Goal: Task Accomplishment & Management: Use online tool/utility

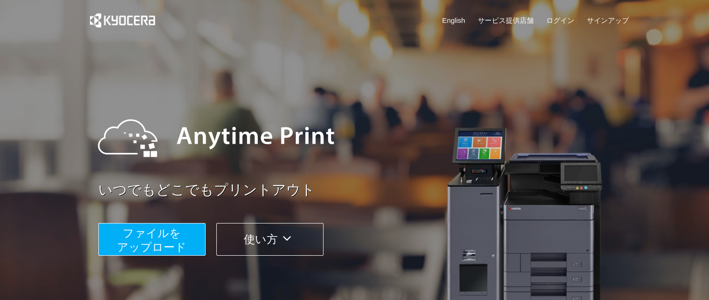
click at [146, 244] on span "ファイルを ​​アップロード" at bounding box center [151, 240] width 69 height 27
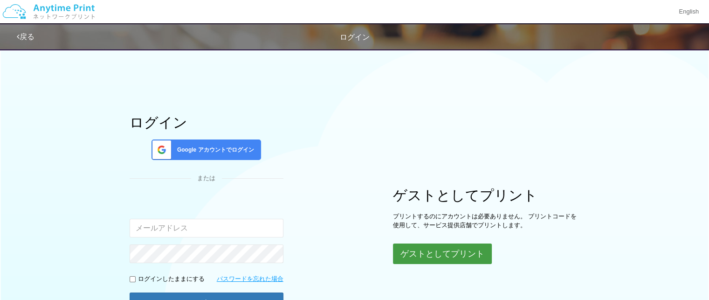
click at [424, 257] on button "ゲストとしてプリント" at bounding box center [442, 253] width 99 height 21
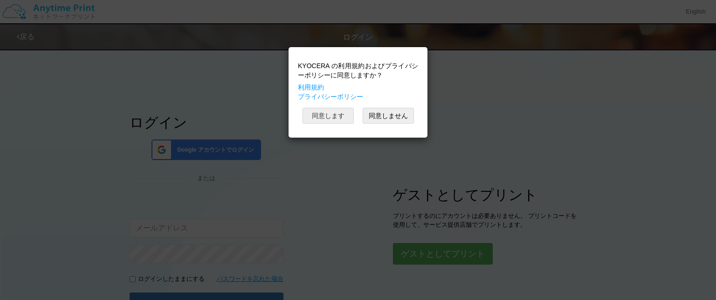
click at [330, 114] on button "同意します" at bounding box center [328, 116] width 51 height 16
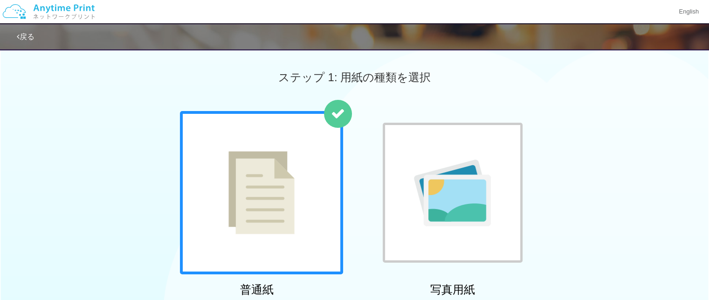
click at [63, 225] on div "普通紙 写真用紙" at bounding box center [354, 205] width 709 height 189
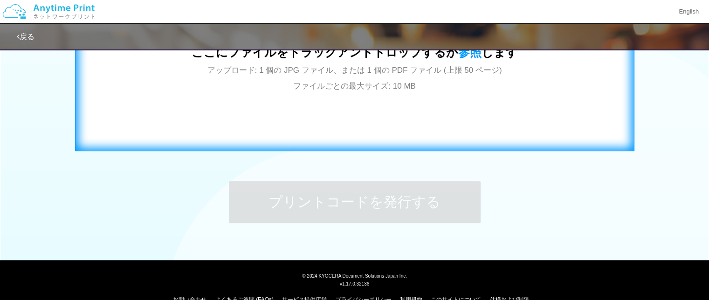
scroll to position [392, 0]
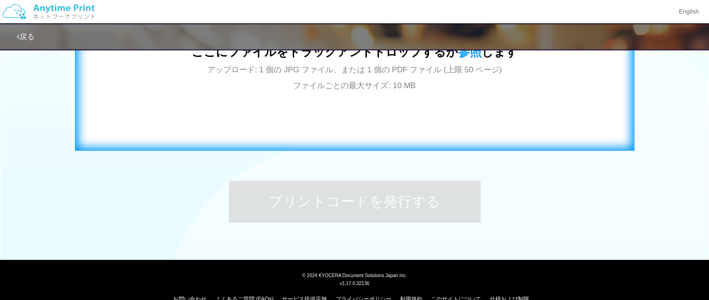
click at [347, 74] on span "アップロード: 1 個の JPG ファイル、または 1 個の PDF ファイル (上限 50 ページ) ファイルごとの最大サイズ: 10 MB" at bounding box center [355, 77] width 295 height 25
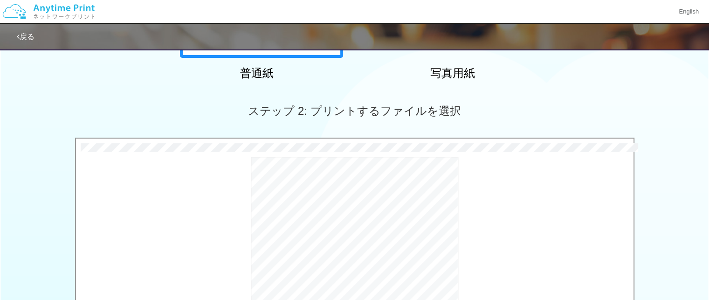
click at [126, 106] on div "ステップ 2: プリントするファイルを選択" at bounding box center [354, 110] width 709 height 53
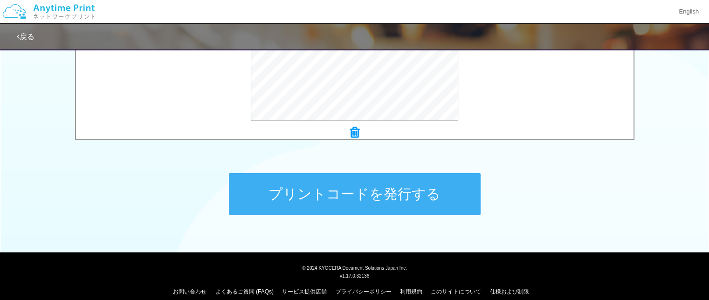
scroll to position [409, 0]
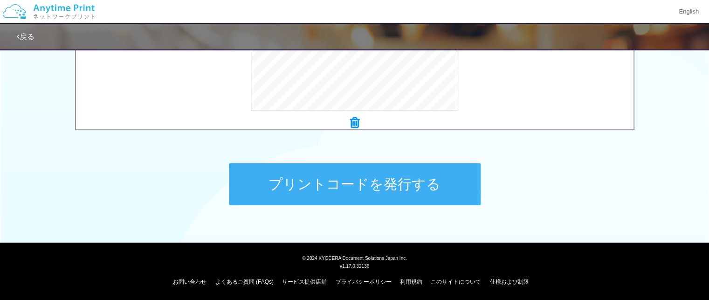
click at [368, 182] on button "プリントコードを発行する" at bounding box center [355, 184] width 252 height 42
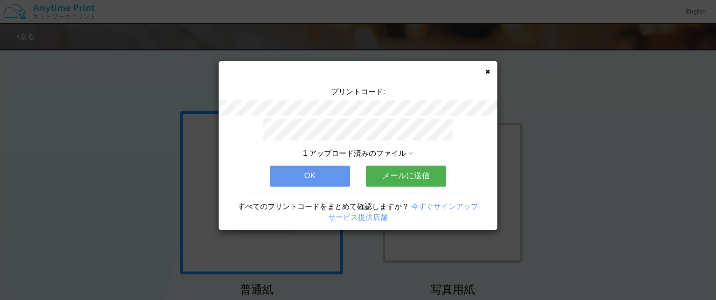
click at [489, 71] on icon at bounding box center [488, 72] width 5 height 6
